Goal: Task Accomplishment & Management: Manage account settings

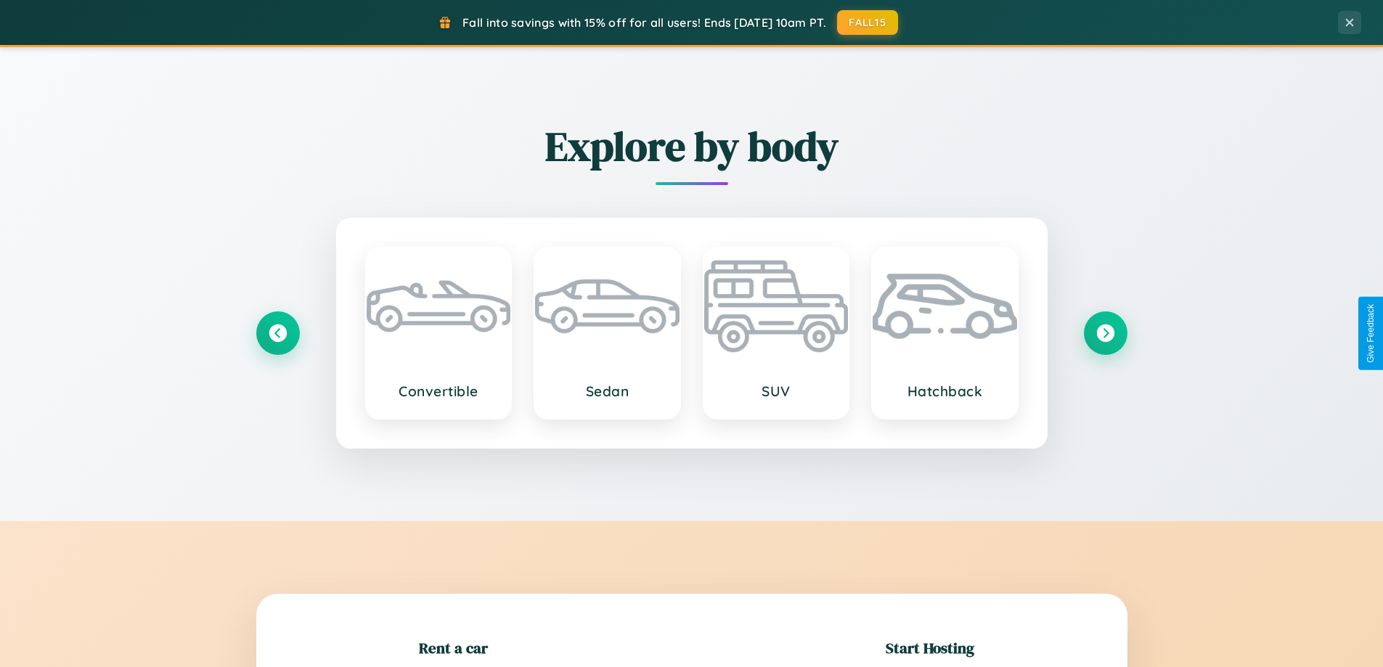
scroll to position [314, 0]
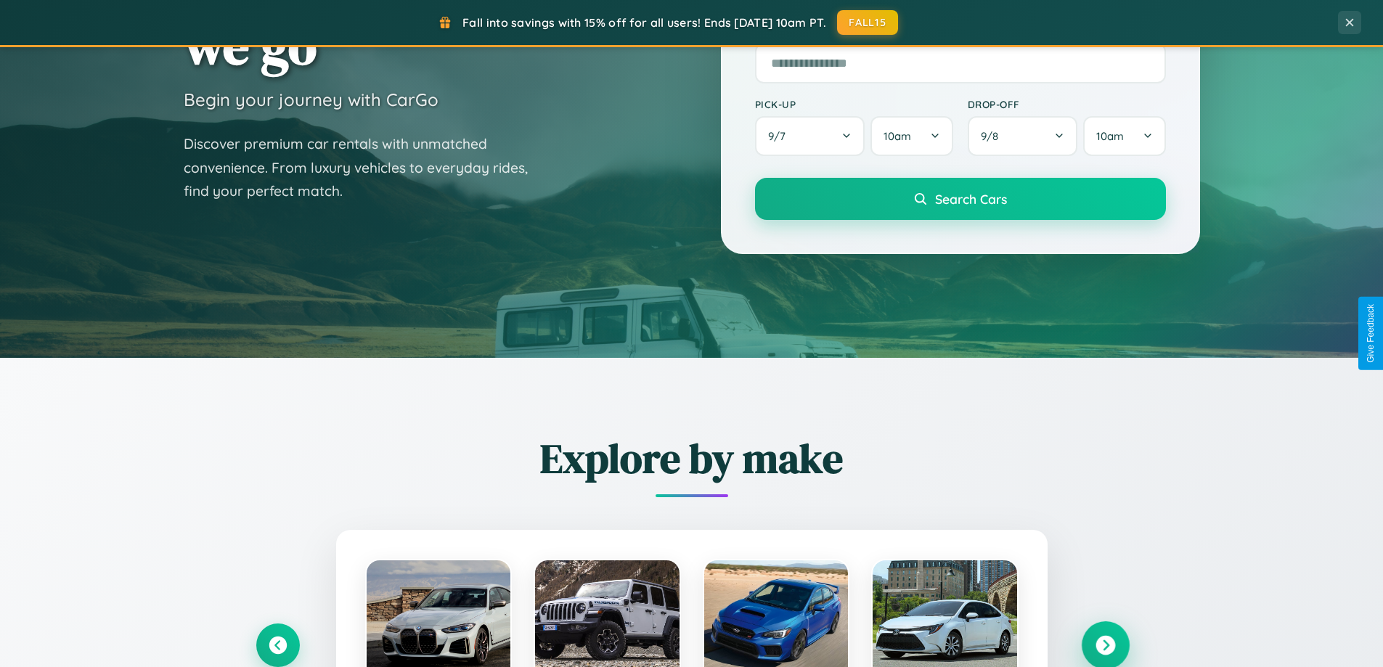
click at [1105, 645] on icon at bounding box center [1106, 646] width 20 height 20
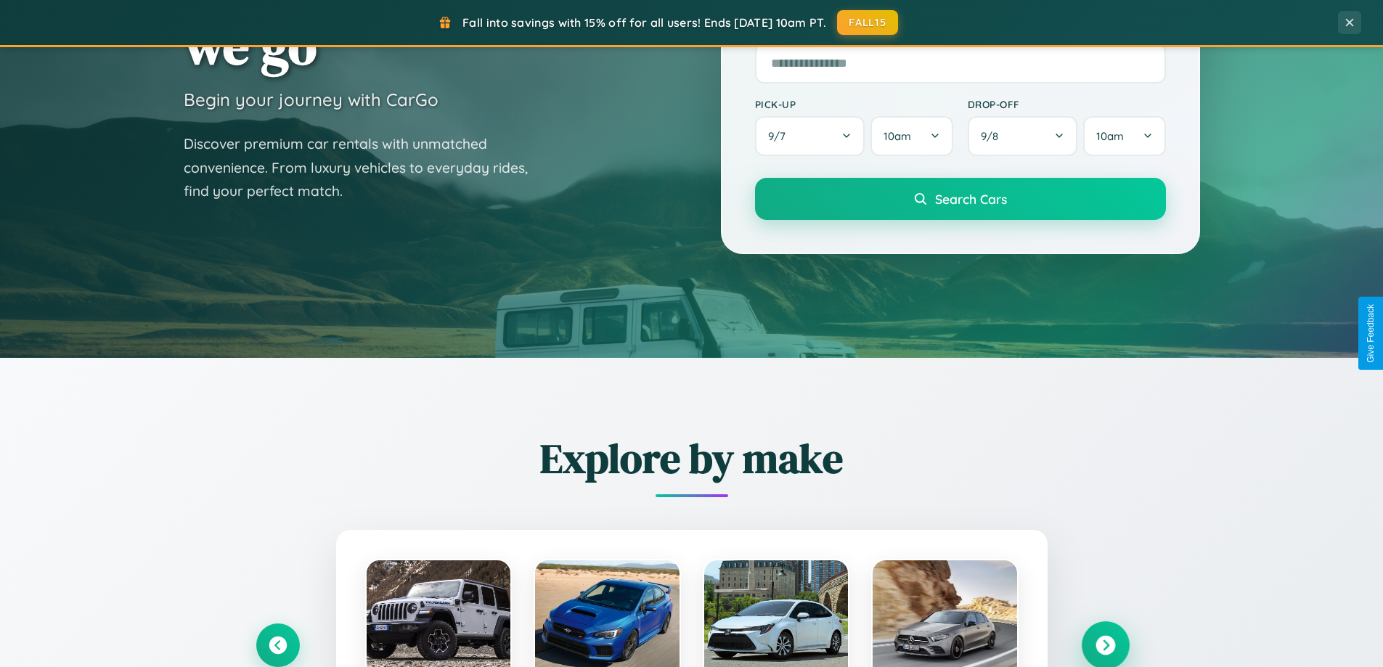
click at [1105, 644] on icon at bounding box center [1106, 646] width 20 height 20
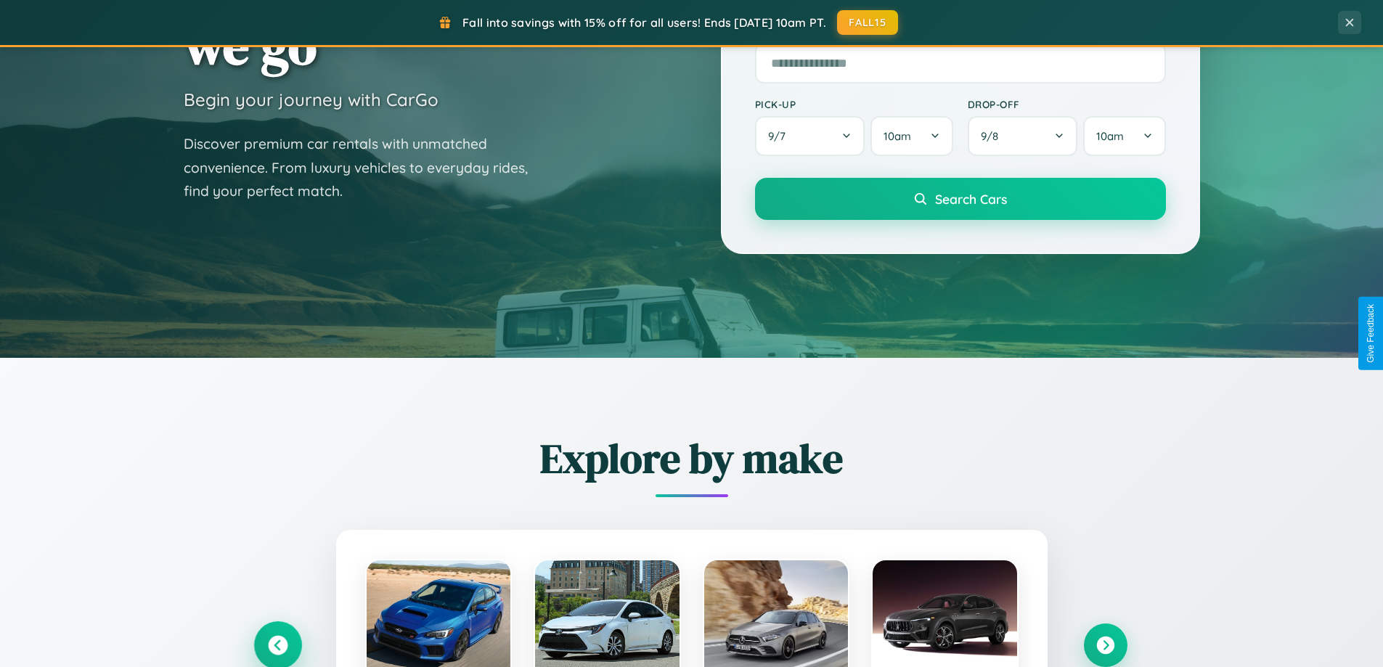
click at [277, 645] on icon at bounding box center [278, 646] width 20 height 20
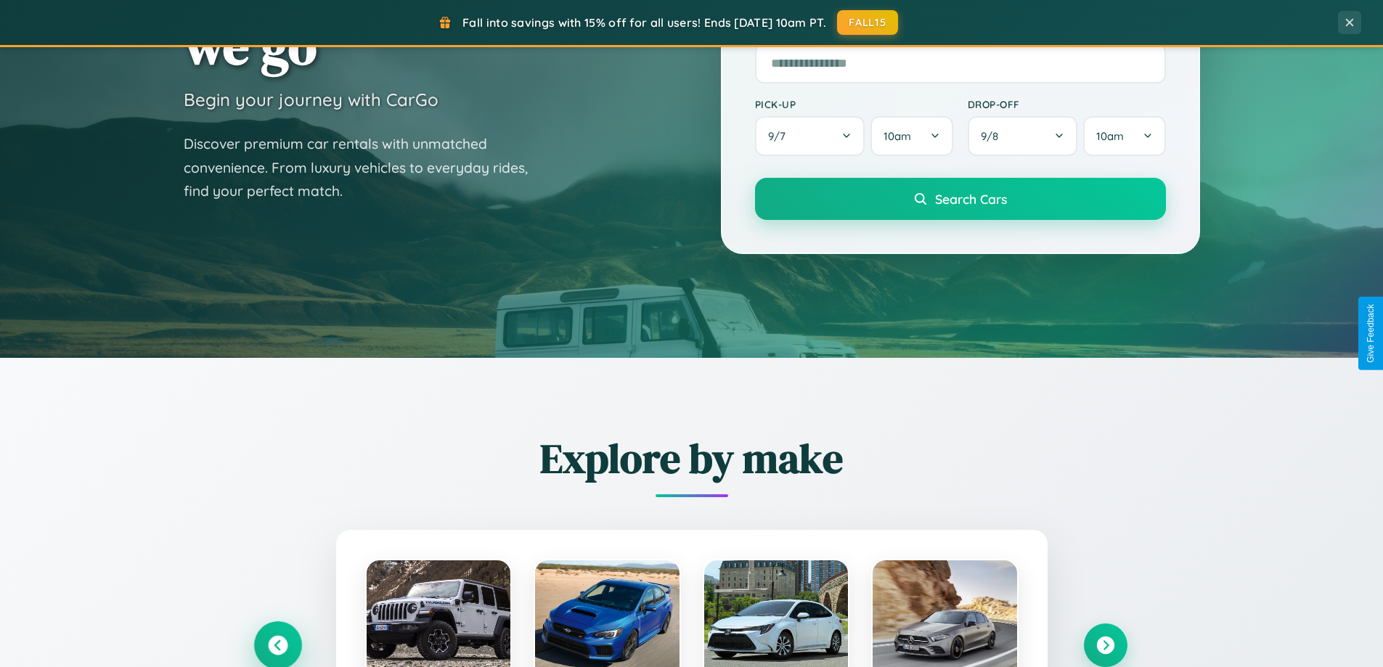
click at [277, 644] on icon at bounding box center [278, 646] width 24 height 24
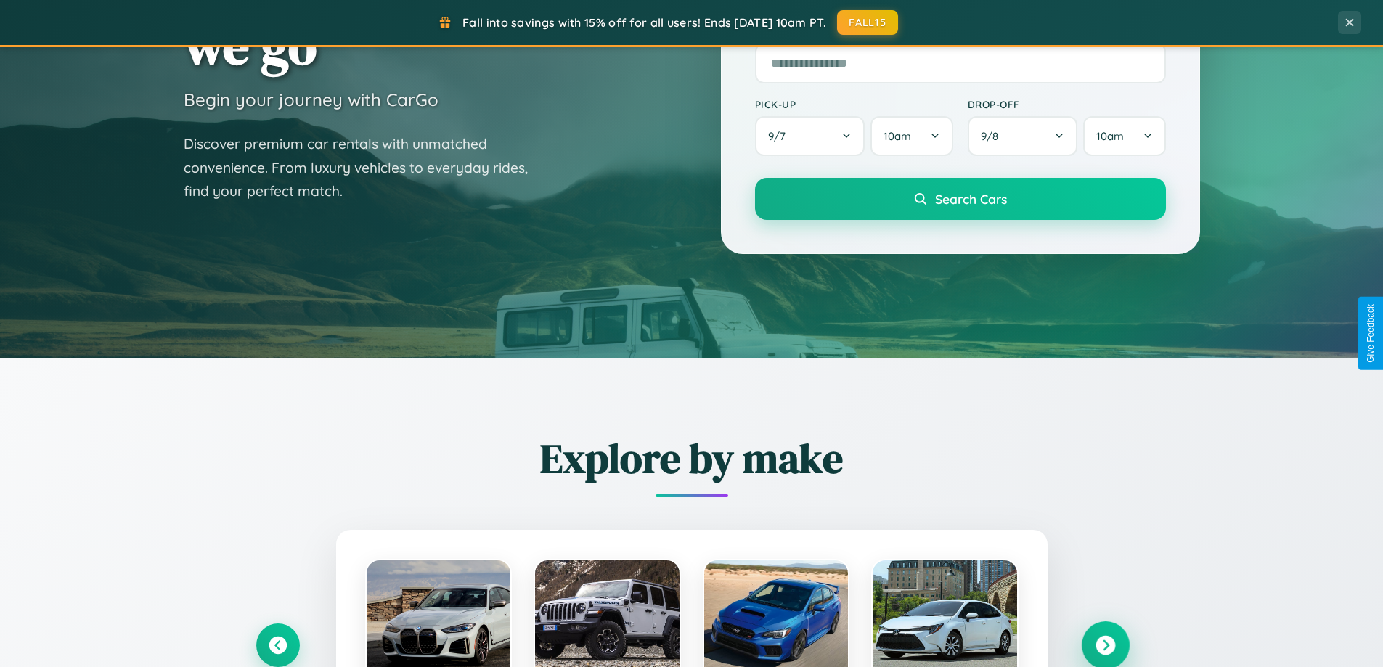
click at [1105, 645] on icon at bounding box center [1106, 646] width 20 height 20
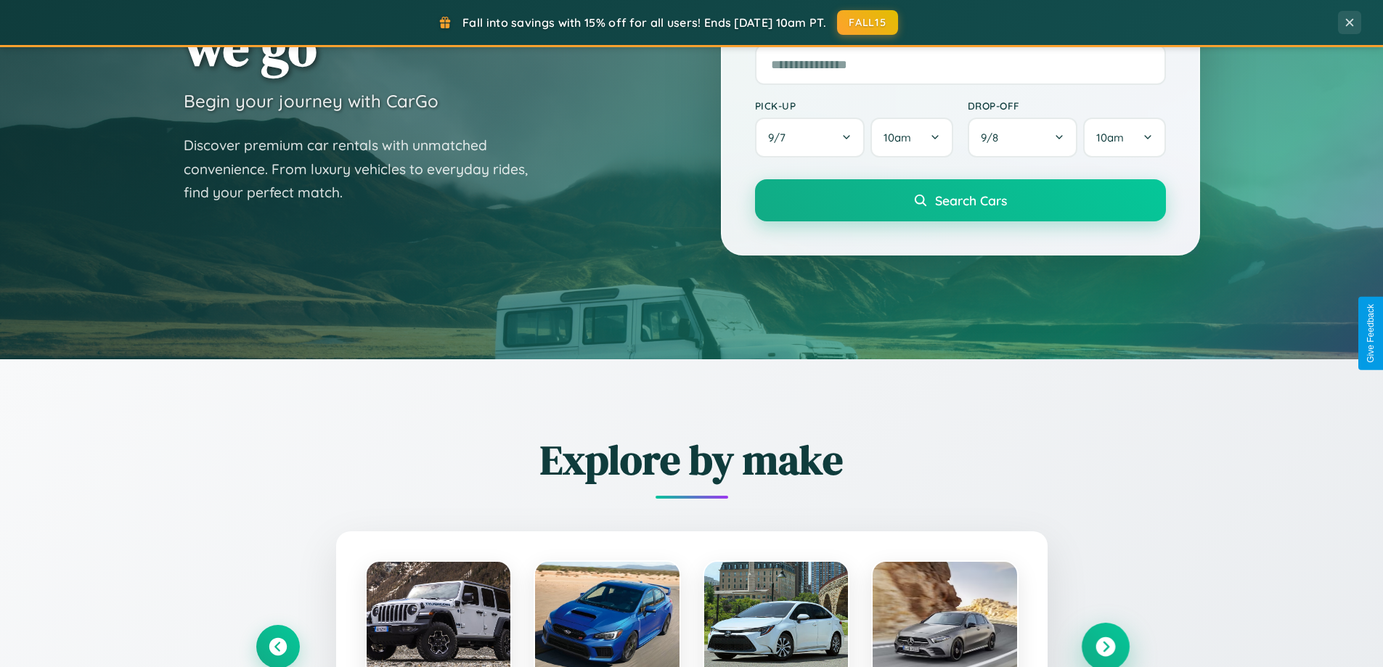
scroll to position [0, 0]
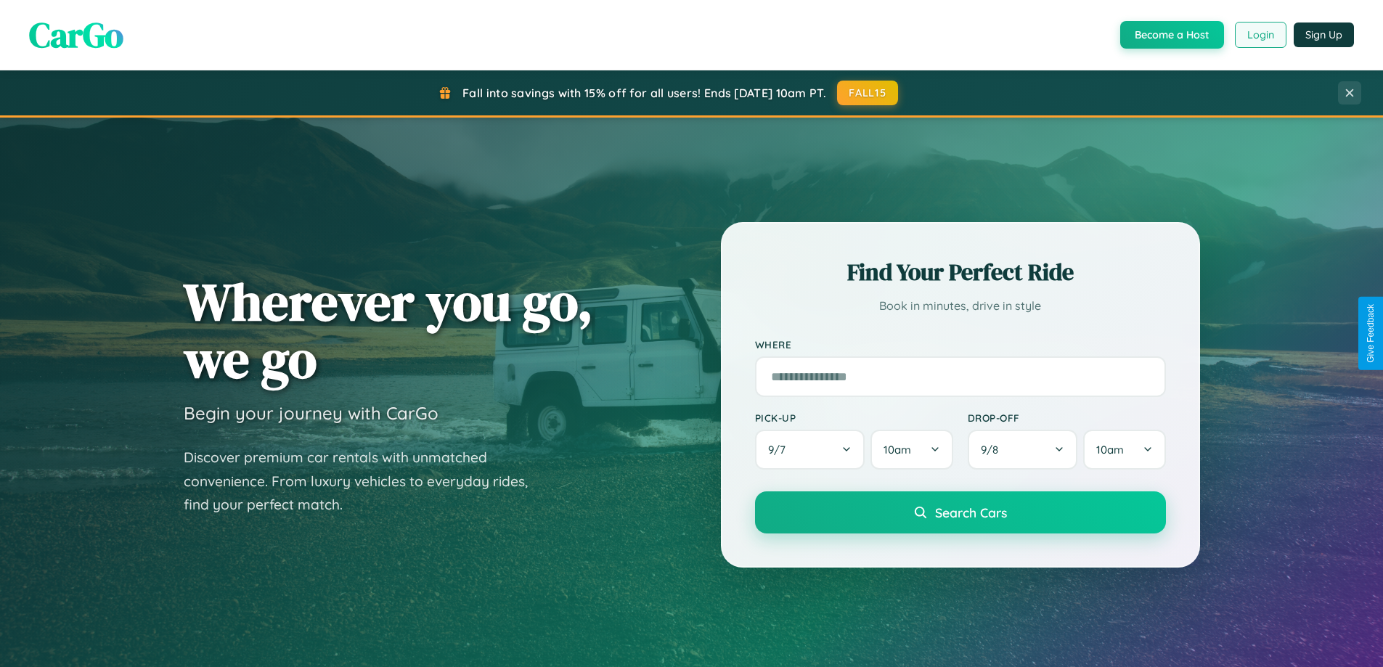
click at [1260, 35] on button "Login" at bounding box center [1261, 35] width 52 height 26
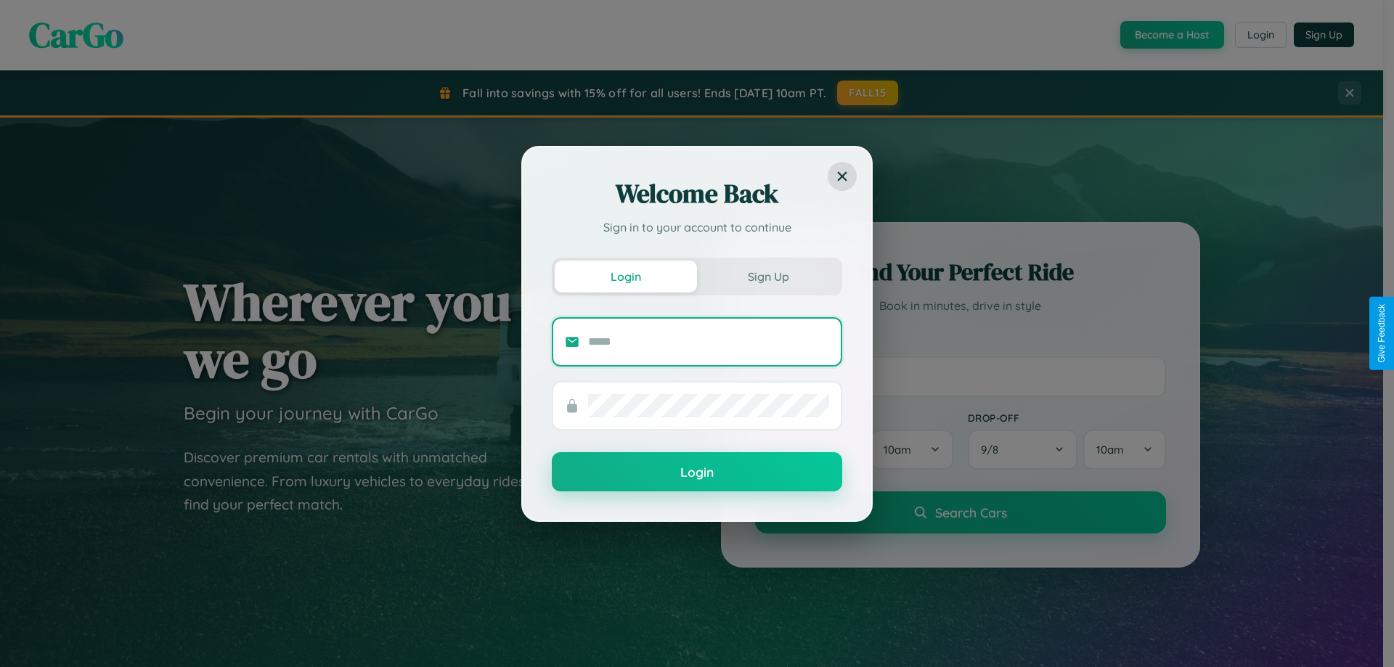
click at [709, 341] on input "text" at bounding box center [708, 341] width 241 height 23
type input "**********"
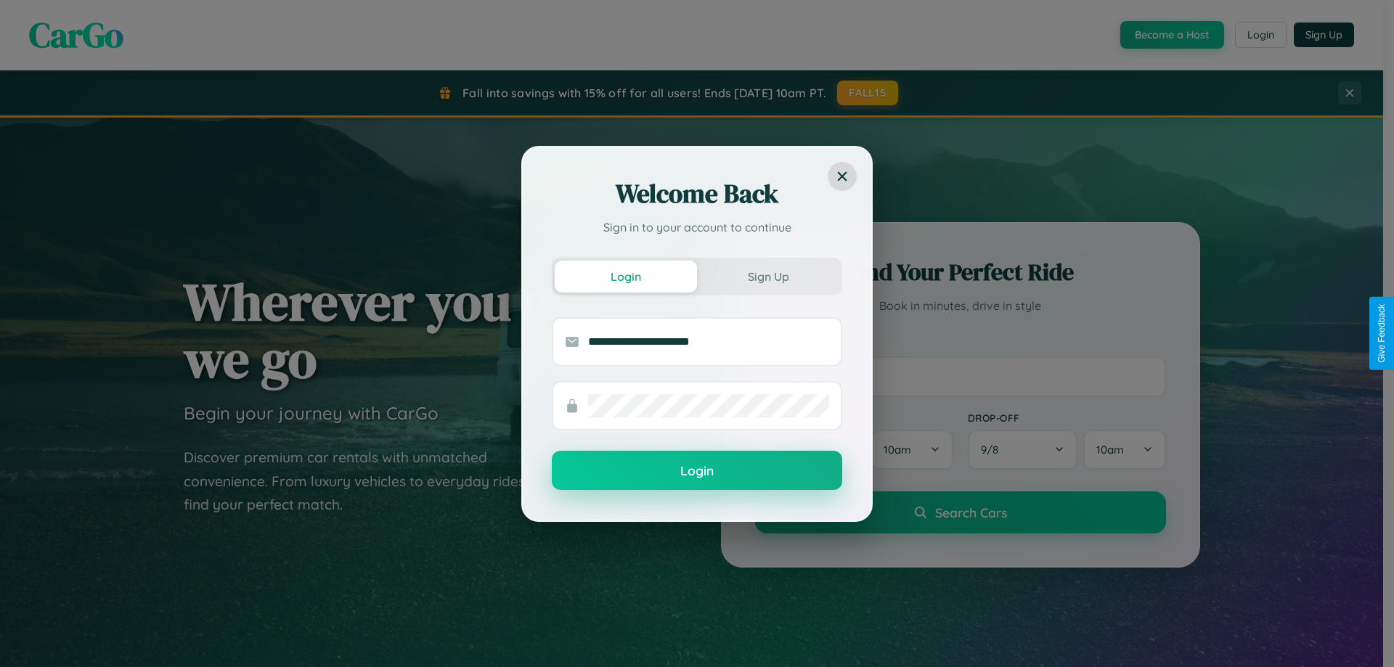
click at [697, 471] on button "Login" at bounding box center [697, 470] width 290 height 39
